Goal: Use online tool/utility: Utilize a website feature to perform a specific function

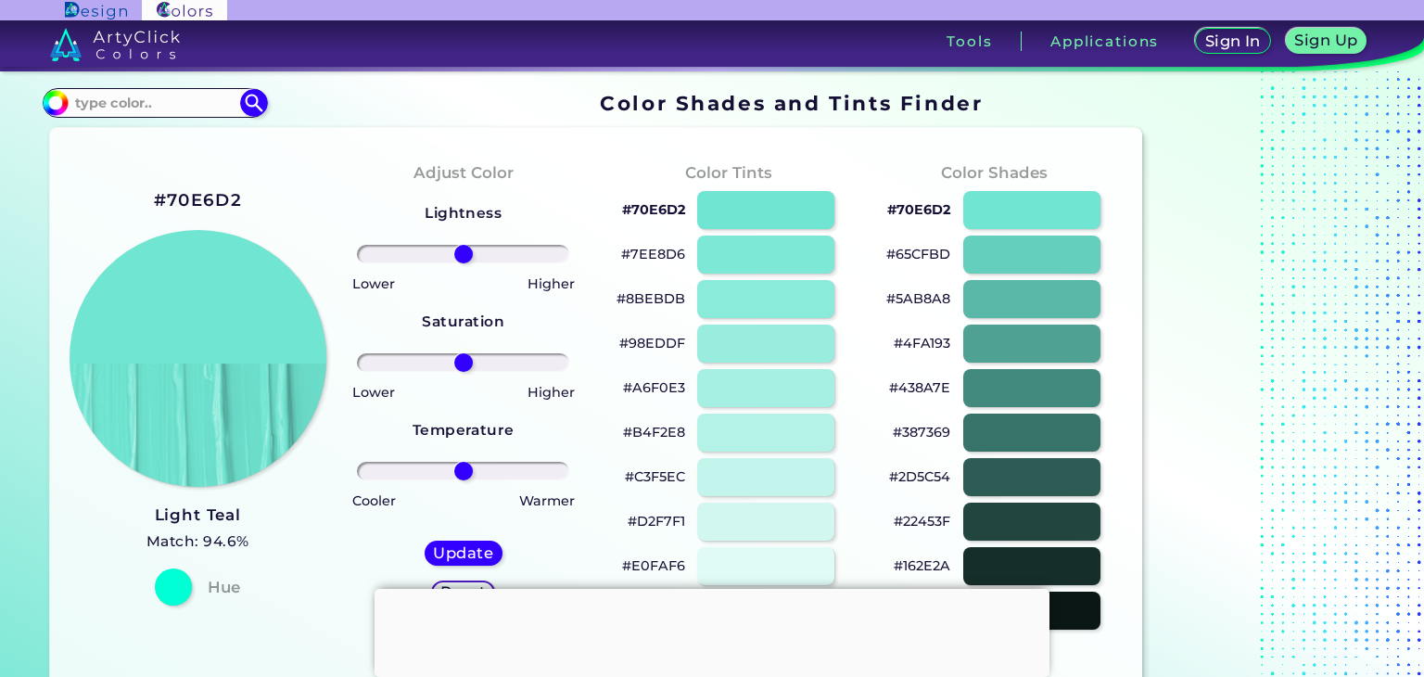
click at [217, 194] on h2 "#70E6D2" at bounding box center [198, 200] width 88 height 24
click at [114, 99] on input at bounding box center [155, 102] width 172 height 25
paste input "#70E6D2"
type input "#70E6D2"
click at [256, 98] on img at bounding box center [253, 102] width 32 height 32
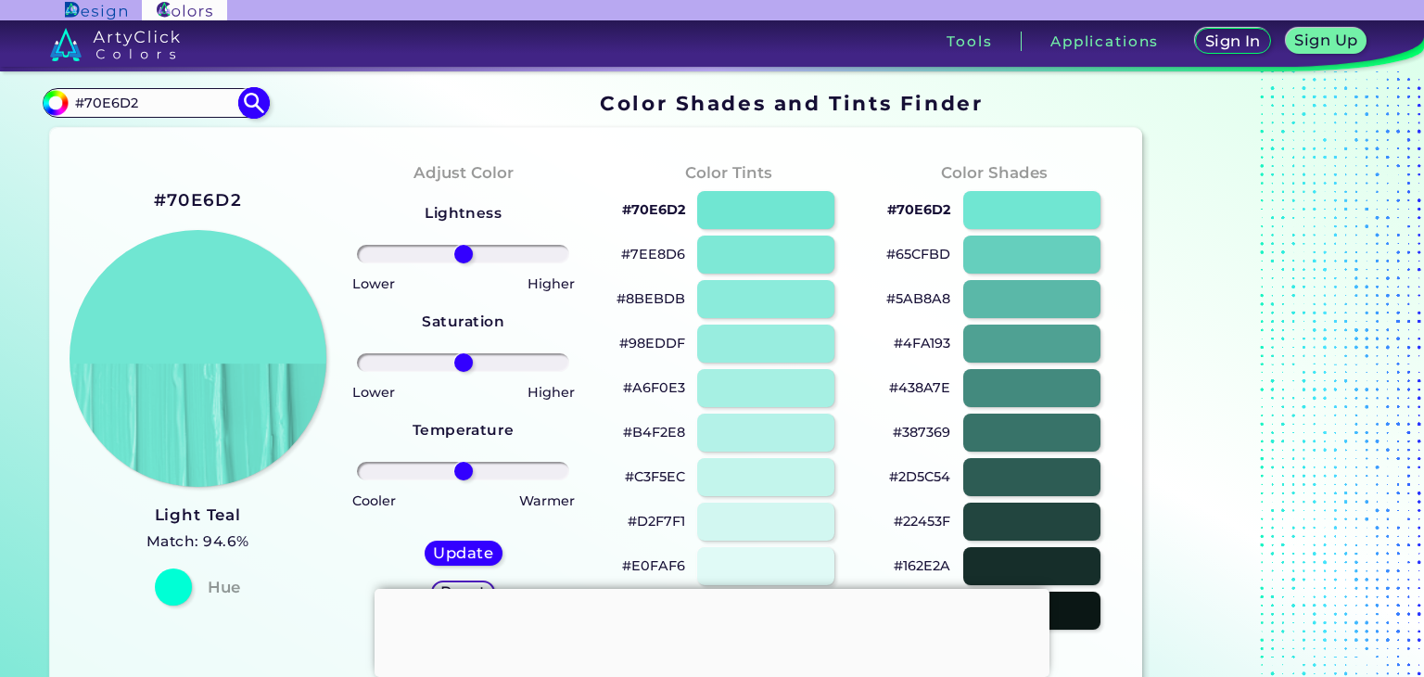
click at [252, 101] on img at bounding box center [253, 102] width 32 height 32
click at [251, 105] on img at bounding box center [253, 102] width 32 height 32
type input "#70e6d2"
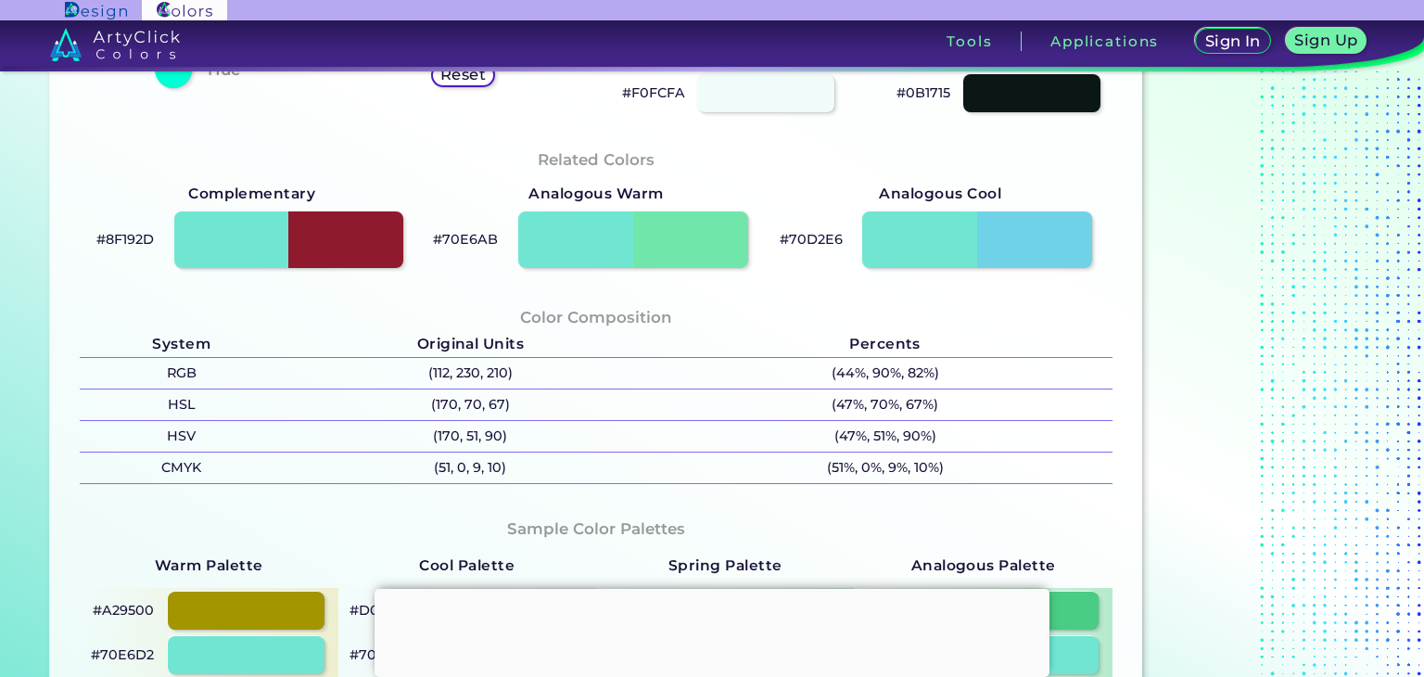
scroll to position [556, 0]
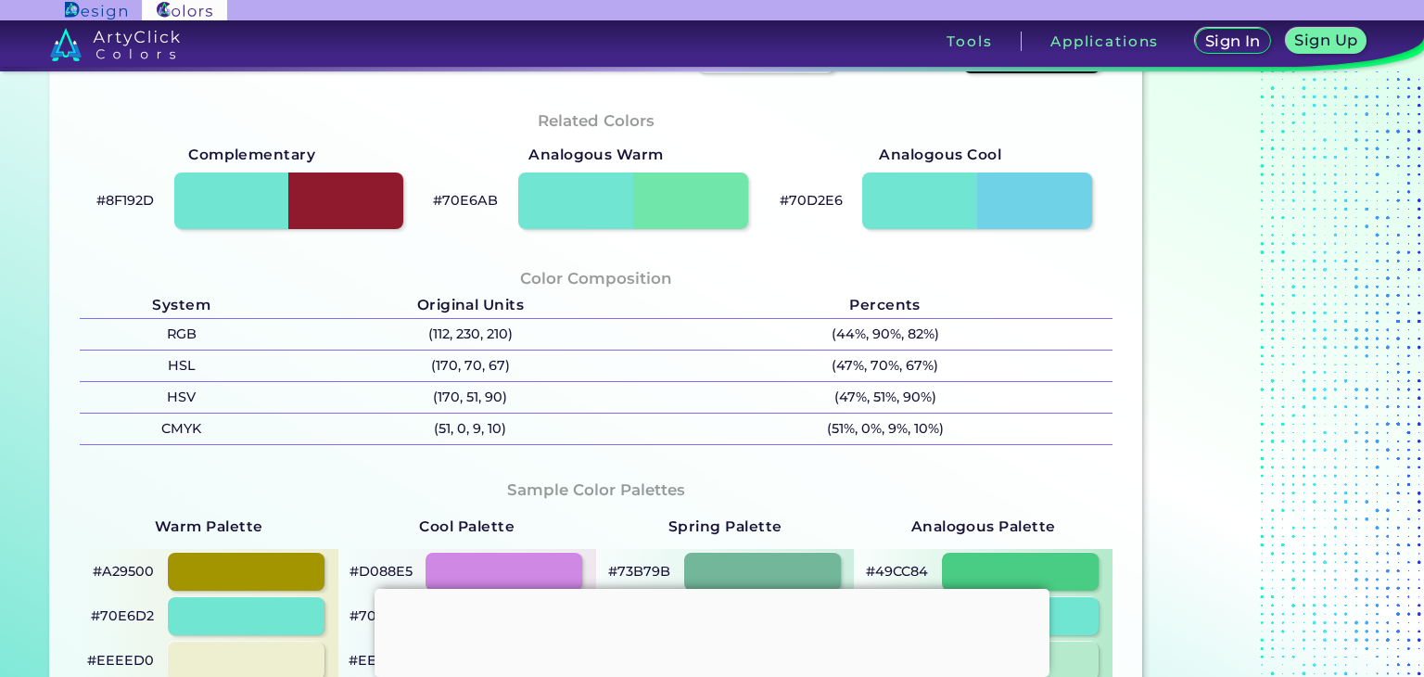
click at [708, 589] on div at bounding box center [712, 589] width 675 height 0
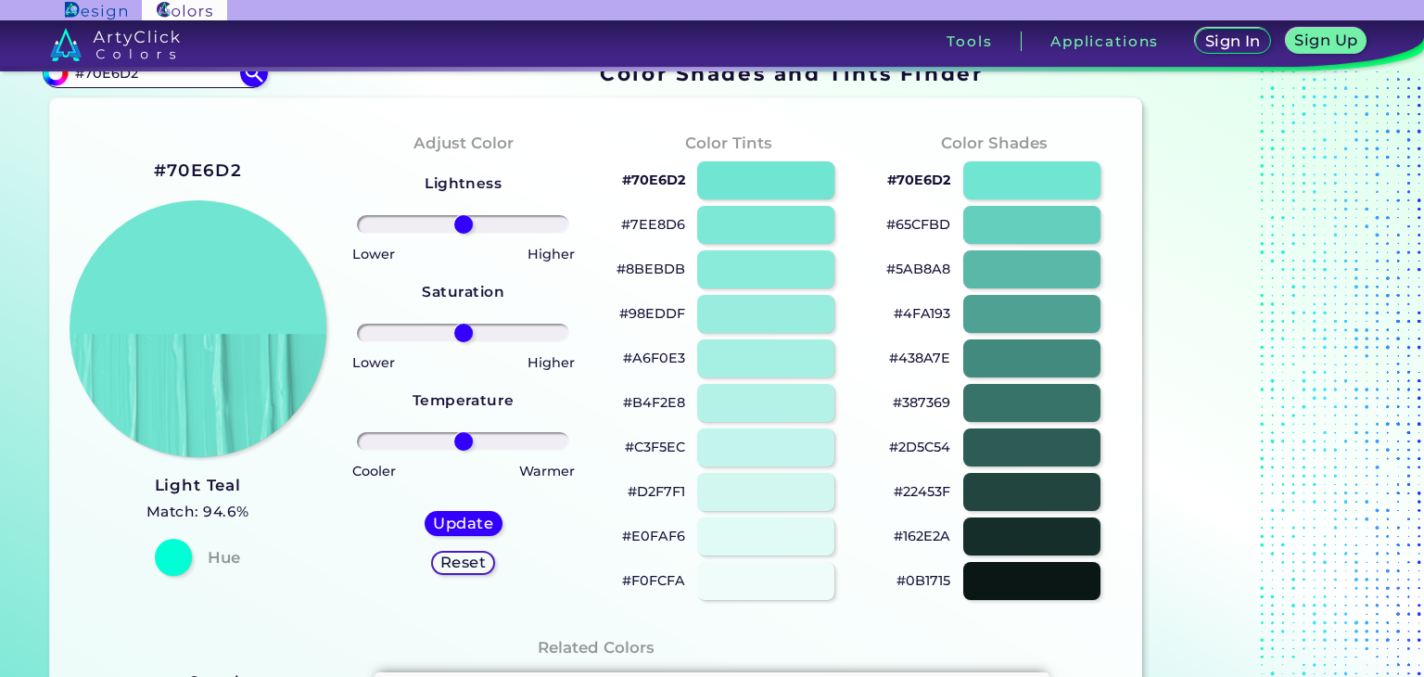
scroll to position [0, 0]
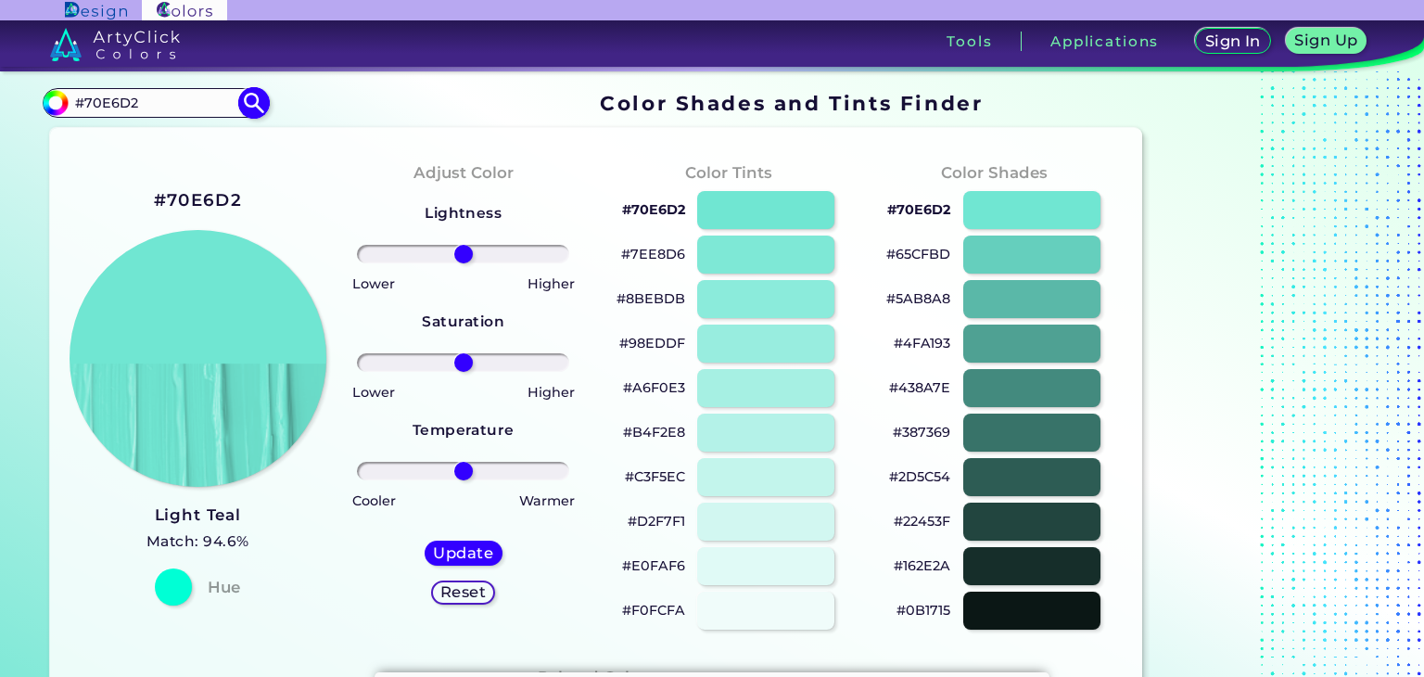
click at [160, 108] on input "#70E6D2" at bounding box center [155, 102] width 172 height 25
